Goal: Find specific page/section

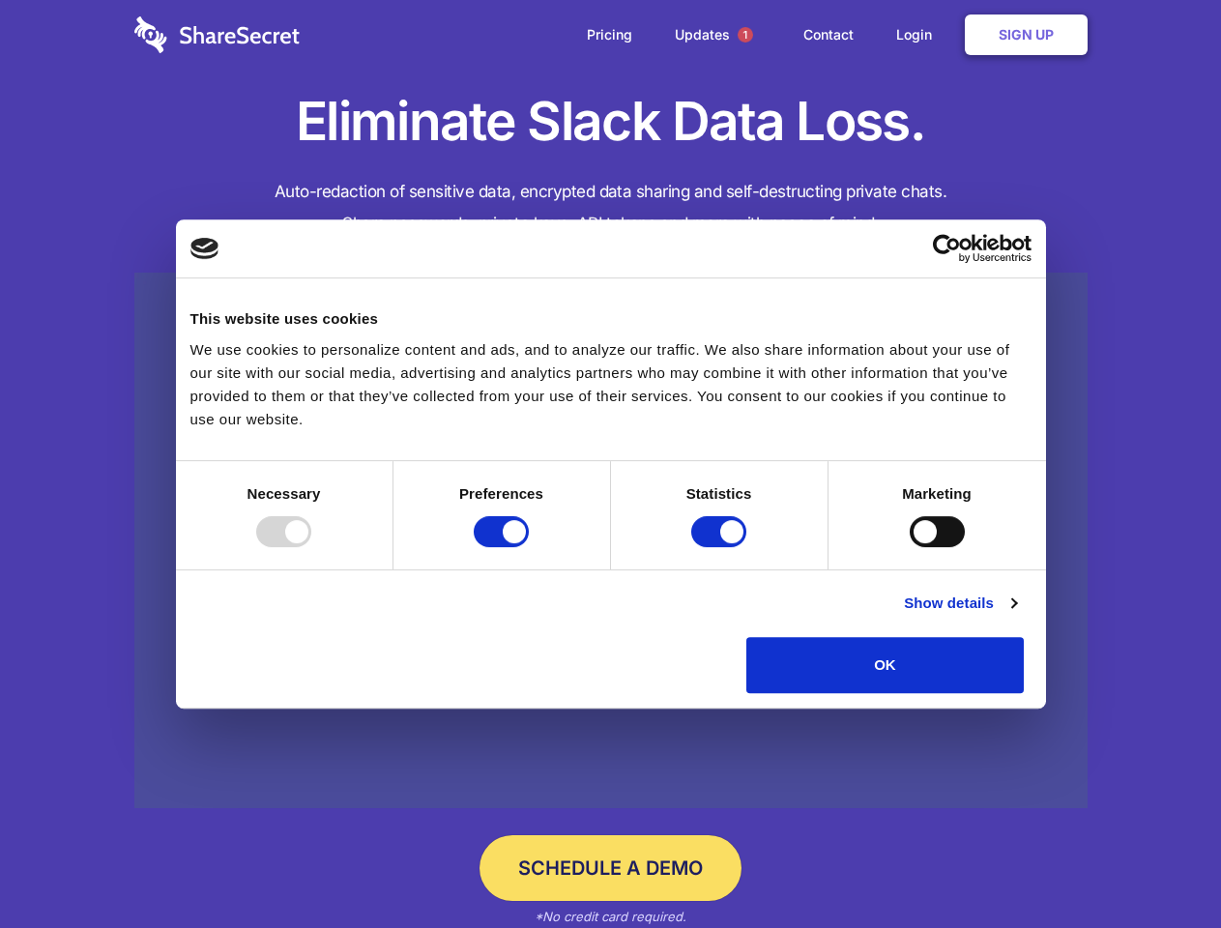
click at [311, 547] on div at bounding box center [283, 531] width 55 height 31
click at [529, 547] on input "Preferences" at bounding box center [501, 531] width 55 height 31
checkbox input "false"
click at [721, 547] on input "Statistics" at bounding box center [718, 531] width 55 height 31
checkbox input "false"
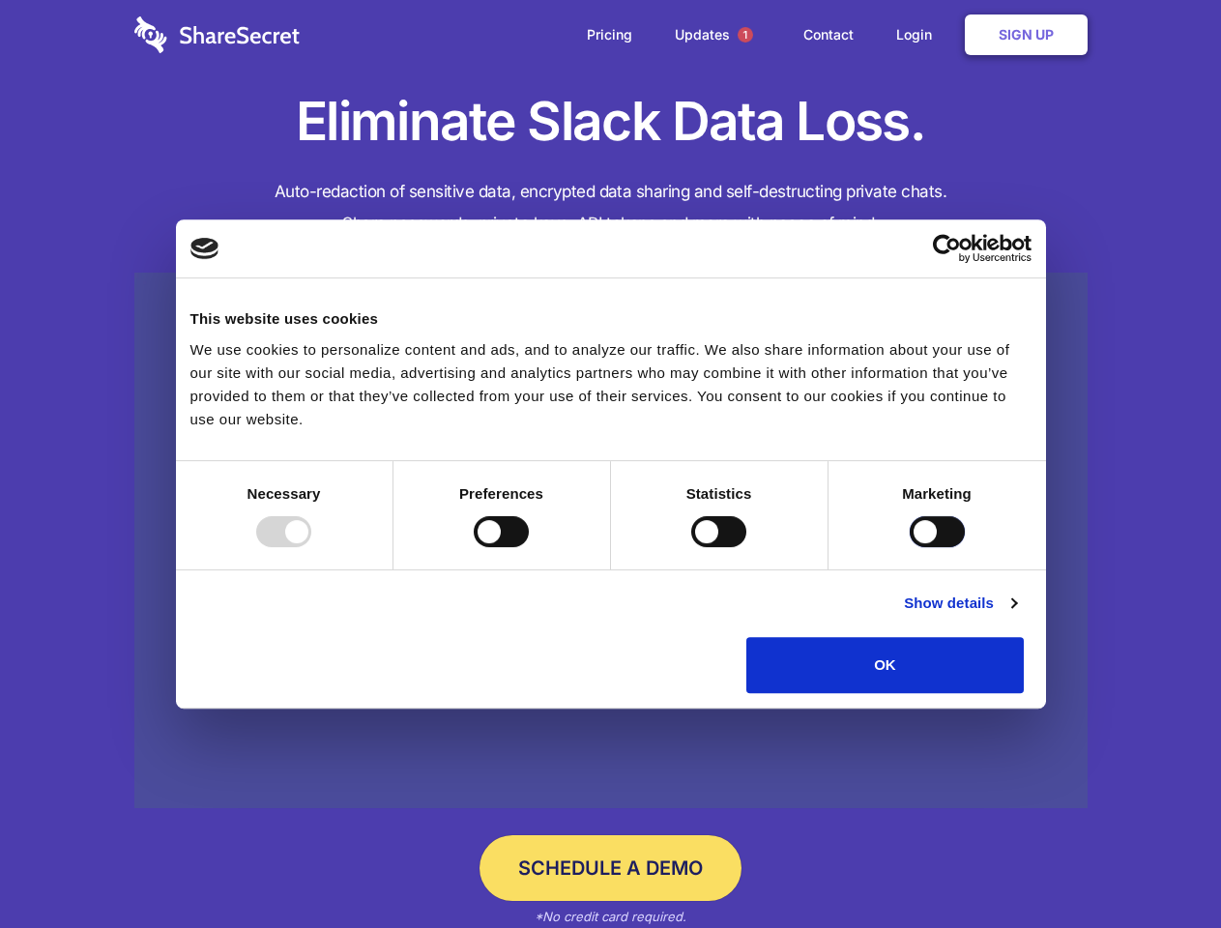
click at [910, 547] on input "Marketing" at bounding box center [937, 531] width 55 height 31
checkbox input "true"
click at [1016, 615] on link "Show details" at bounding box center [960, 603] width 112 height 23
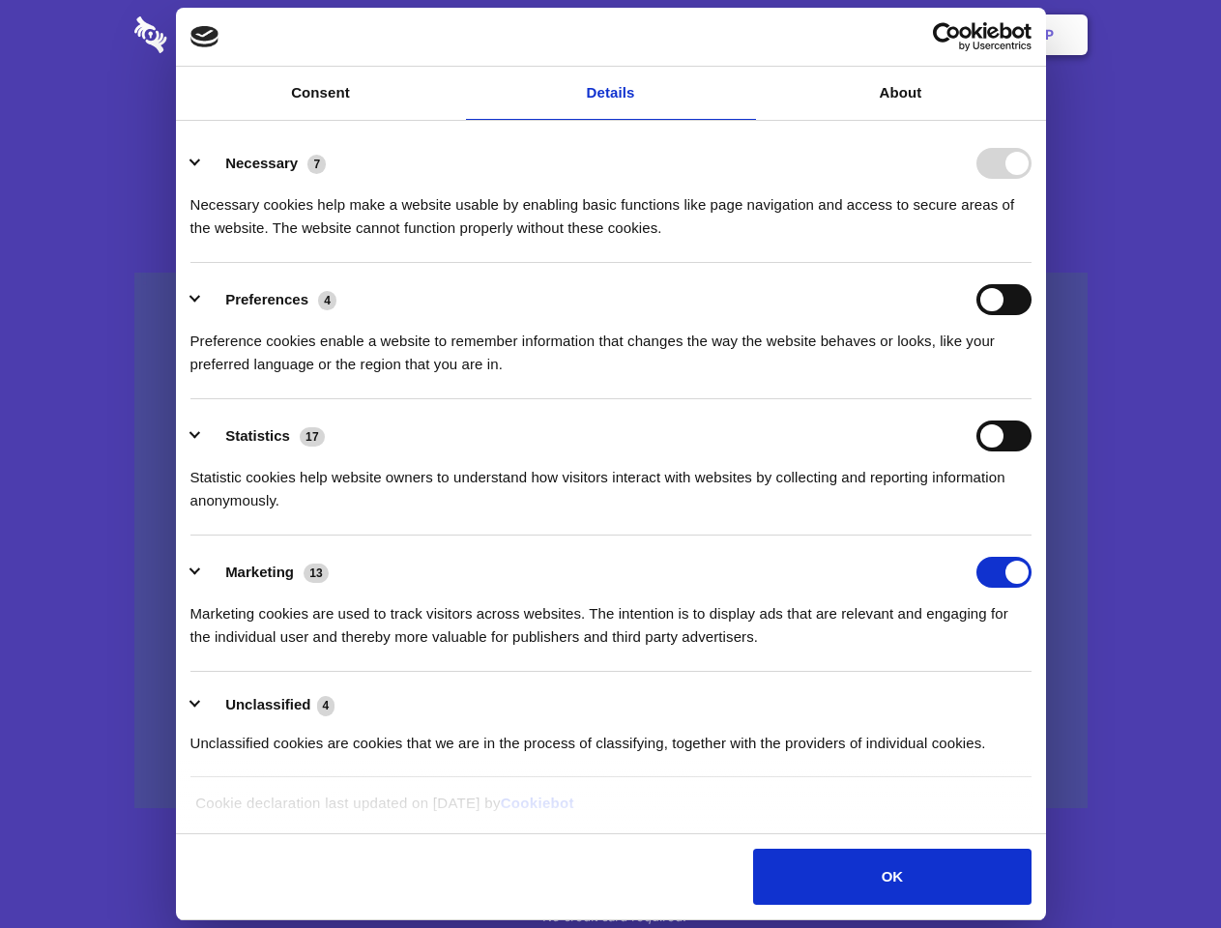
click at [1032, 263] on li "Necessary 7 Necessary cookies help make a website usable by enabling basic func…" at bounding box center [610, 195] width 841 height 136
click at [744, 35] on span "1" at bounding box center [745, 34] width 15 height 15
